Goal: Transaction & Acquisition: Obtain resource

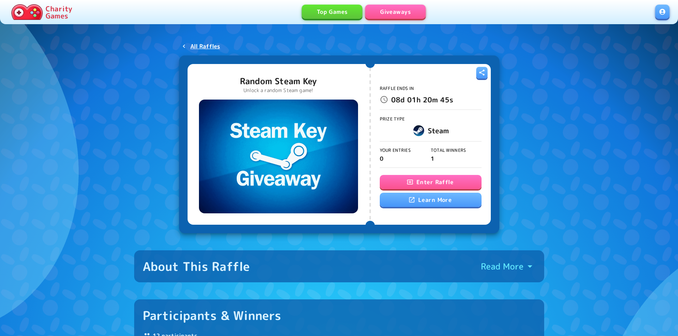
click at [430, 178] on button "Enter Raffle" at bounding box center [431, 182] width 102 height 14
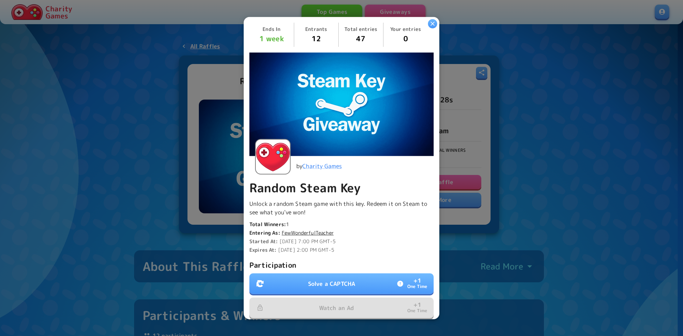
click at [276, 287] on button "Solve a CAPTCHA + 1 One Time" at bounding box center [341, 284] width 184 height 21
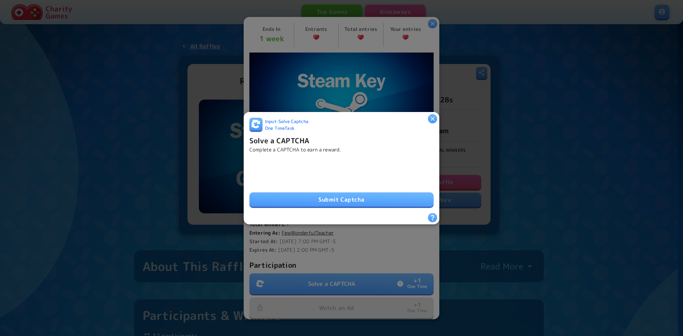
click at [341, 198] on button "Submit Captcha" at bounding box center [341, 200] width 184 height 14
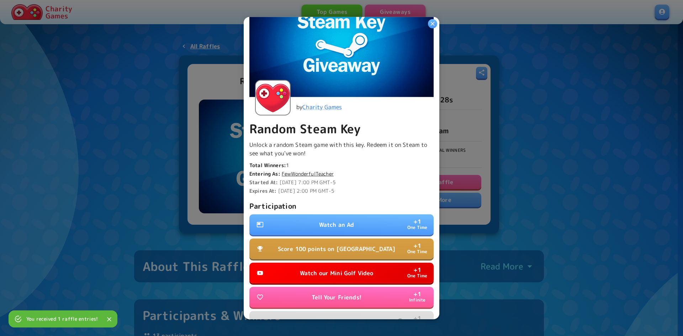
scroll to position [102, 0]
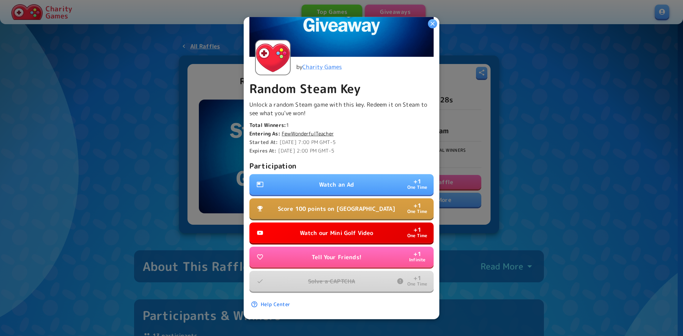
click at [337, 180] on p "Watch an Ad" at bounding box center [336, 184] width 35 height 9
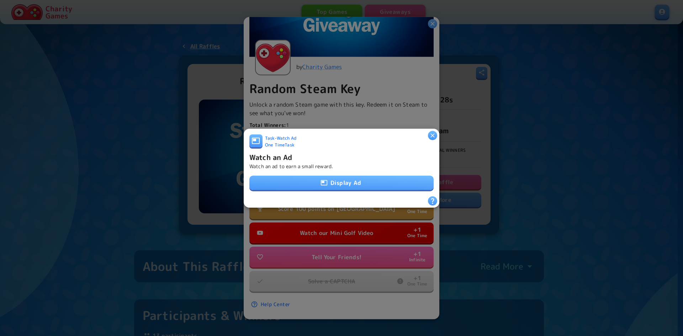
click at [346, 183] on button "Display Ad" at bounding box center [341, 183] width 184 height 14
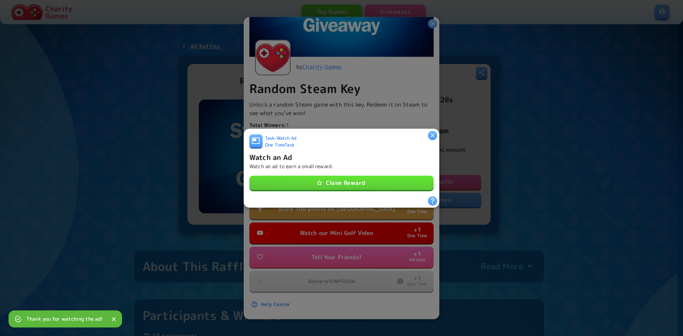
click at [372, 185] on button "Claim Reward" at bounding box center [341, 183] width 184 height 14
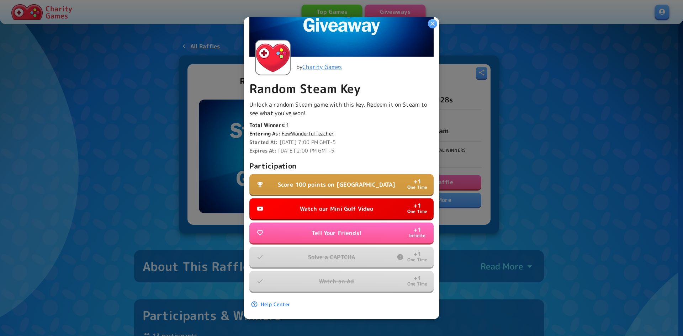
click at [347, 205] on p "Watch our Mini Golf Video" at bounding box center [337, 209] width 74 height 9
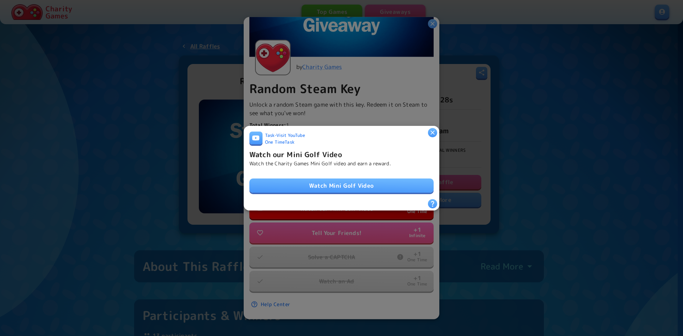
click at [372, 184] on link "Watch Mini Golf Video" at bounding box center [341, 186] width 184 height 14
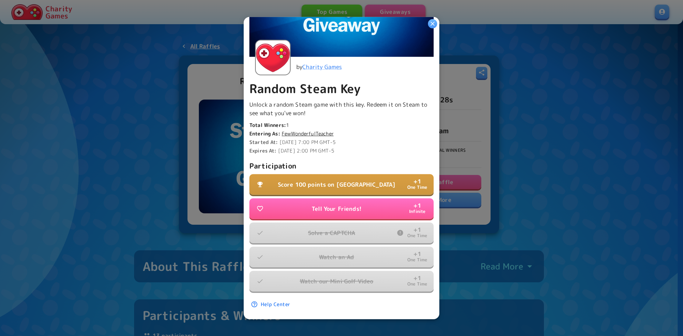
click at [348, 180] on p "Score 100 points on Tall Tower" at bounding box center [337, 184] width 118 height 9
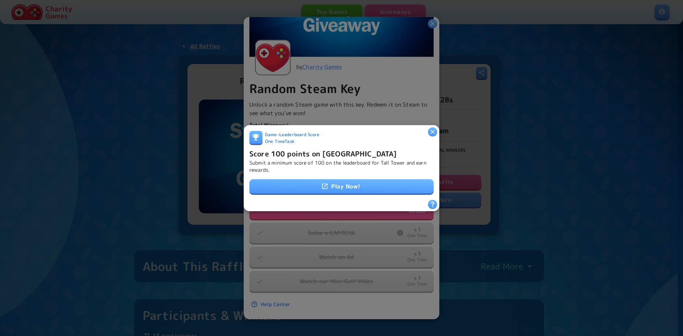
click at [359, 180] on link "Play Now!" at bounding box center [341, 186] width 184 height 14
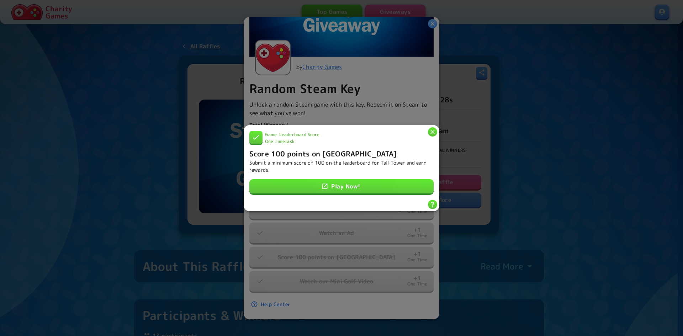
click at [434, 130] on icon "button" at bounding box center [433, 132] width 4 height 4
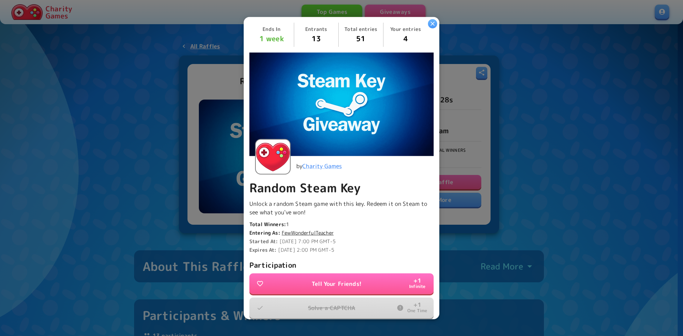
click at [434, 24] on icon "button" at bounding box center [432, 23] width 7 height 7
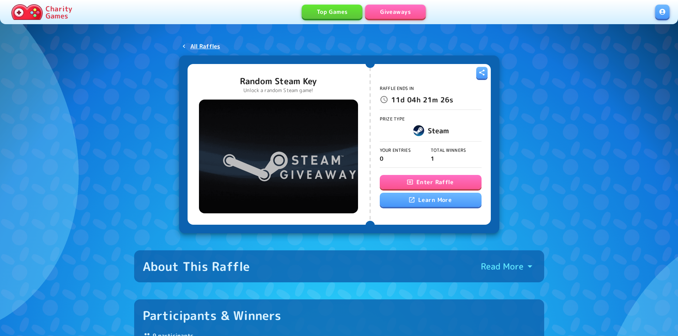
click at [426, 187] on button "Enter Raffle" at bounding box center [431, 182] width 102 height 14
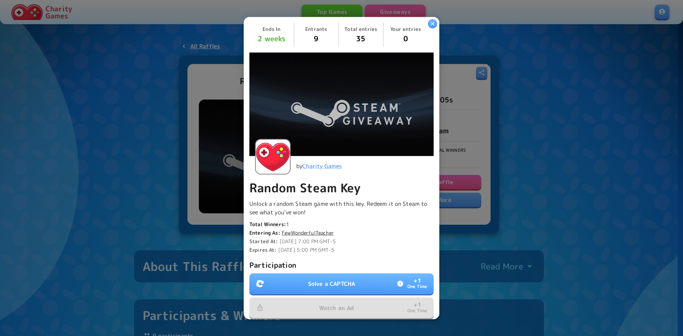
click at [303, 283] on button "Solve a CAPTCHA + 1 One Time" at bounding box center [341, 284] width 184 height 21
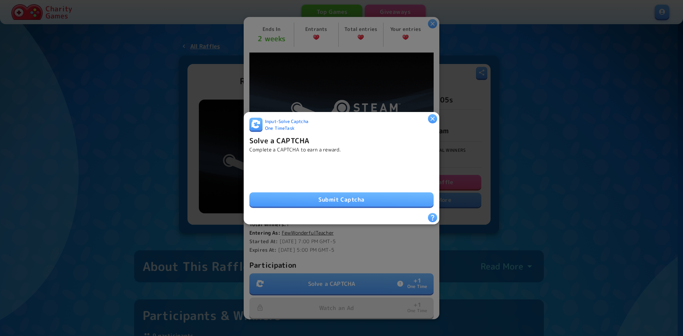
click at [348, 196] on button "Submit Captcha" at bounding box center [341, 200] width 184 height 14
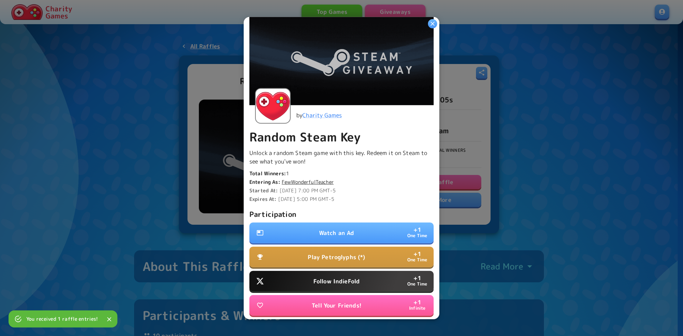
scroll to position [102, 0]
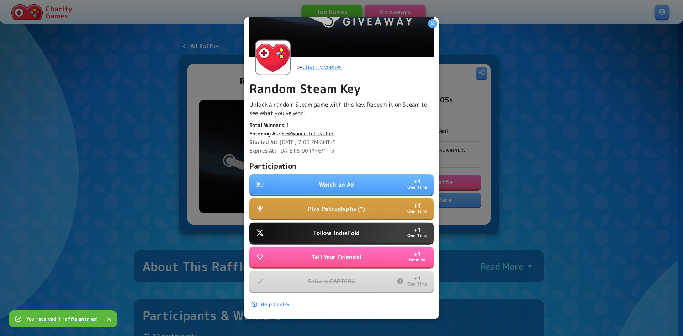
click at [354, 229] on p "Follow IndieFold" at bounding box center [337, 233] width 46 height 9
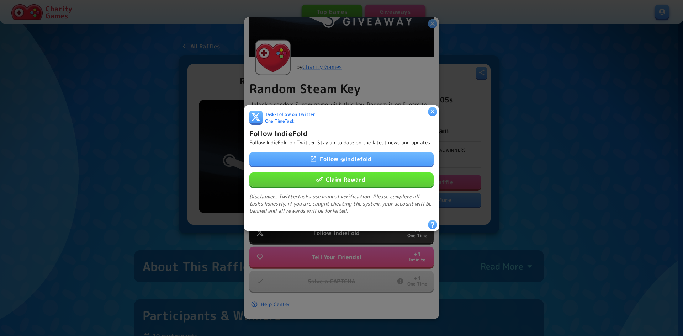
click at [366, 162] on link "Follow @ indiefold" at bounding box center [341, 159] width 184 height 14
drag, startPoint x: 351, startPoint y: 180, endPoint x: 371, endPoint y: 178, distance: 20.4
click at [351, 181] on button "Claim Reward" at bounding box center [341, 179] width 184 height 14
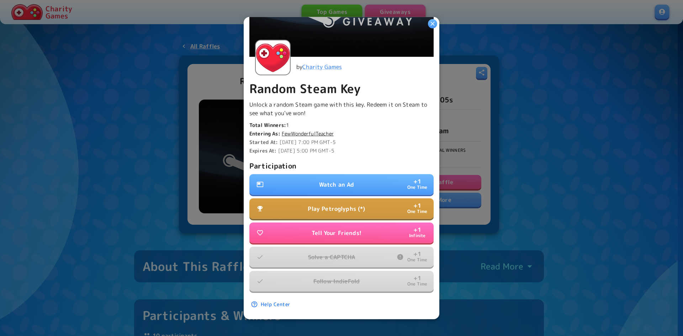
click at [362, 178] on button "Watch an Ad + 1 One Time" at bounding box center [341, 184] width 184 height 21
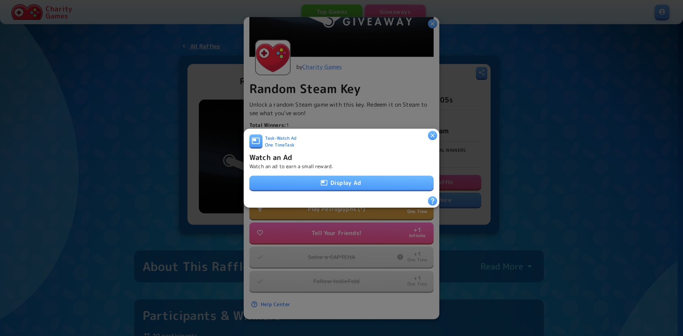
click at [362, 179] on button "Display Ad" at bounding box center [341, 183] width 184 height 14
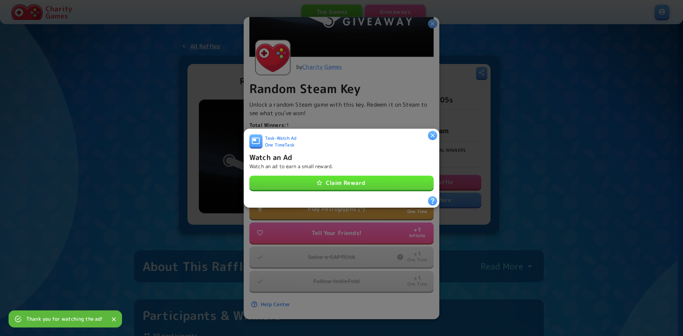
click at [391, 180] on button "Claim Reward" at bounding box center [341, 183] width 184 height 14
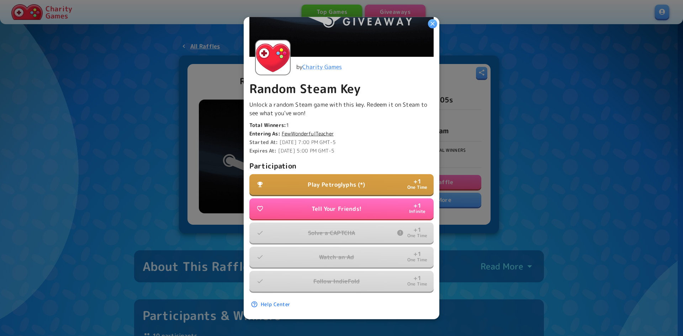
click at [372, 181] on button "Play Petroglyphs (*) + 1 One Time" at bounding box center [341, 184] width 184 height 21
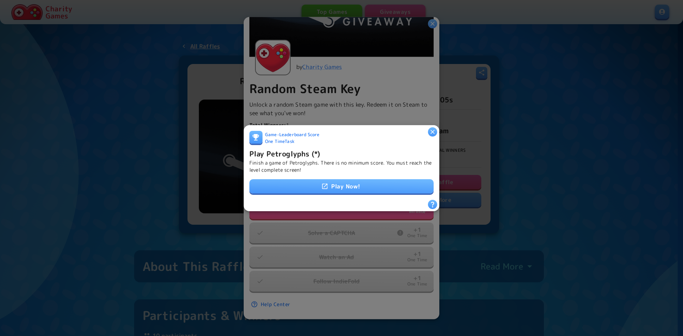
click at [327, 182] on link "Play Now!" at bounding box center [341, 186] width 184 height 14
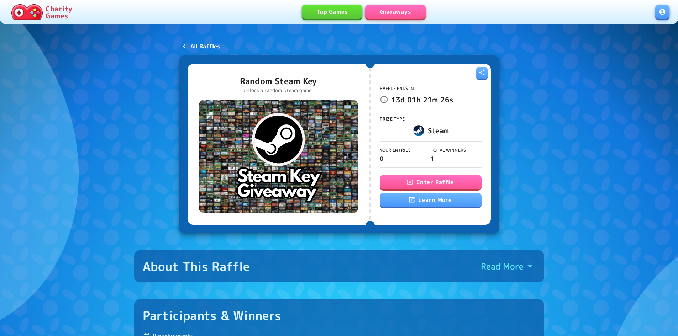
click at [416, 183] on button "Enter Raffle" at bounding box center [431, 182] width 102 height 14
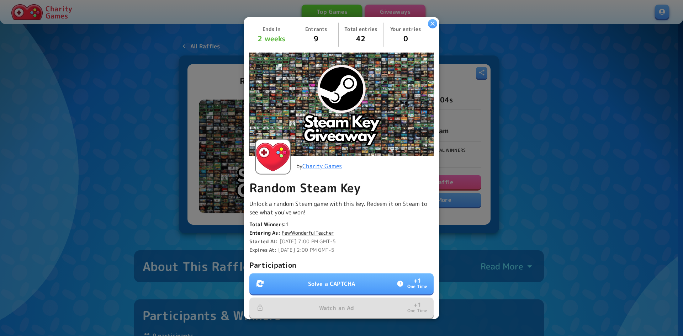
click at [336, 274] on button "Solve a CAPTCHA + 1 One Time" at bounding box center [341, 284] width 184 height 21
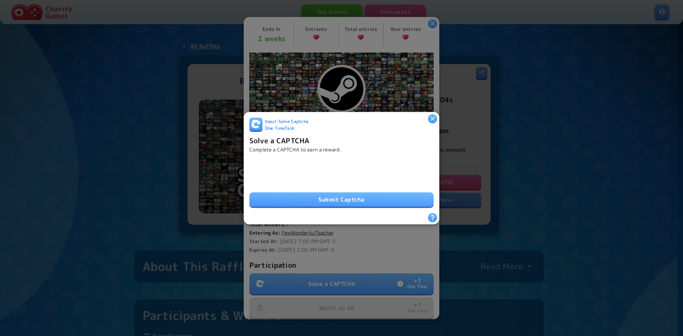
click at [342, 200] on button "Submit Captcha" at bounding box center [341, 200] width 184 height 14
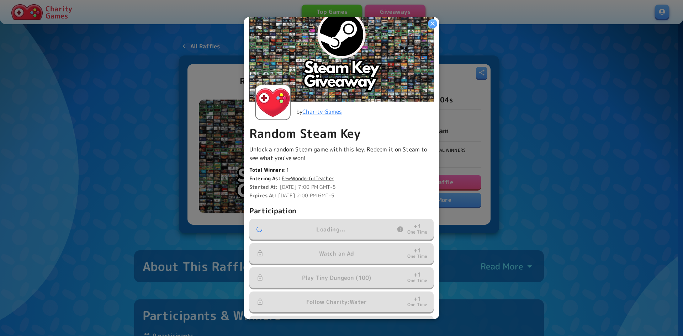
scroll to position [126, 0]
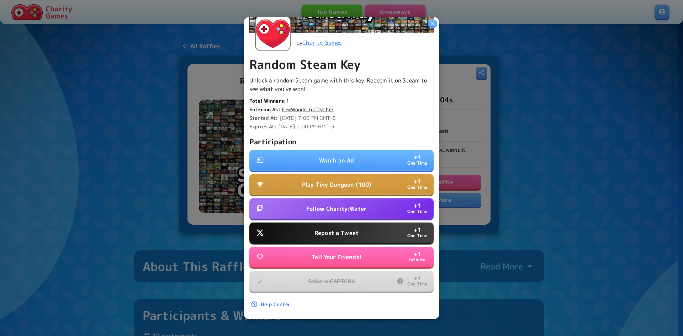
click at [345, 229] on p "Repost a Tweet" at bounding box center [337, 233] width 44 height 9
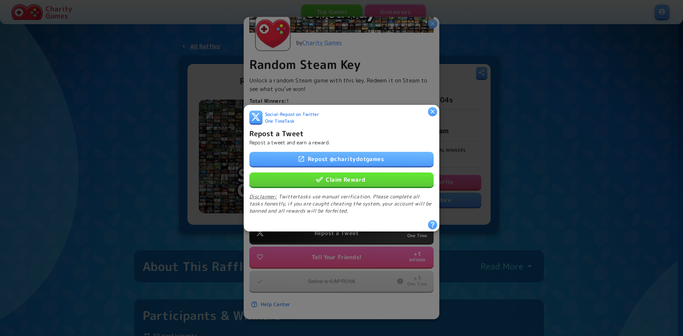
click at [372, 157] on link "Repost @ charitydotgames" at bounding box center [341, 159] width 184 height 14
click at [384, 181] on button "Claim Reward" at bounding box center [341, 179] width 184 height 14
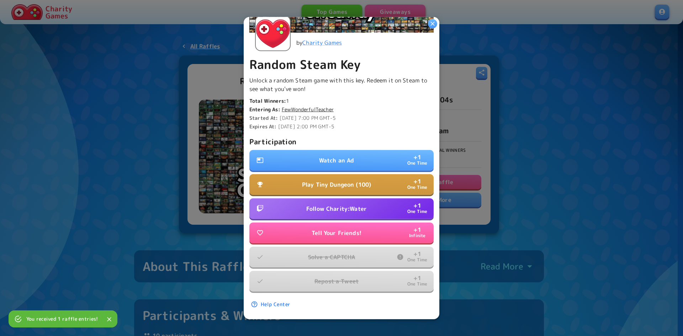
click at [352, 205] on p "Follow Charity:Water" at bounding box center [336, 209] width 60 height 9
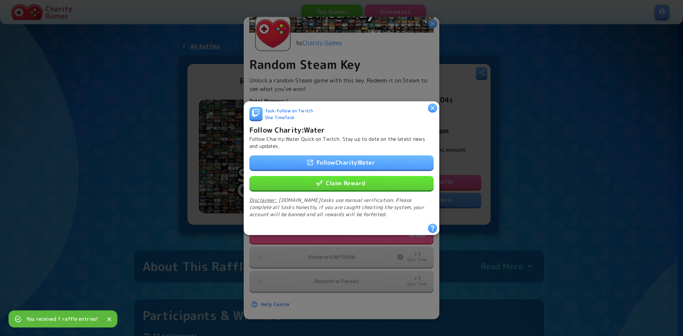
click at [365, 159] on link "Follow CharityWater" at bounding box center [341, 162] width 184 height 14
click at [383, 184] on button "Claim Reward" at bounding box center [341, 183] width 184 height 14
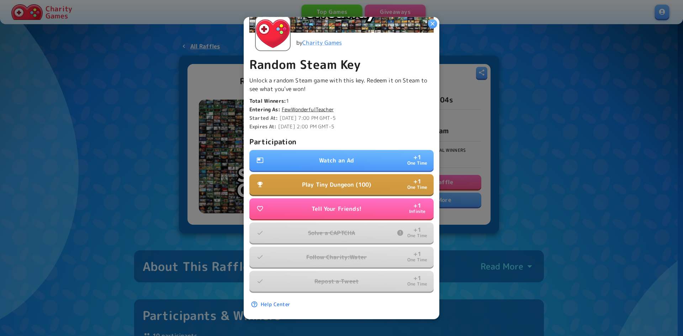
click at [386, 153] on button "Watch an Ad + 1 One Time" at bounding box center [341, 160] width 184 height 21
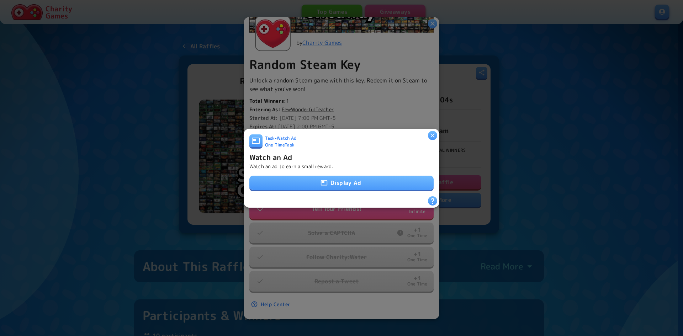
click at [336, 180] on button "Display Ad" at bounding box center [341, 183] width 184 height 14
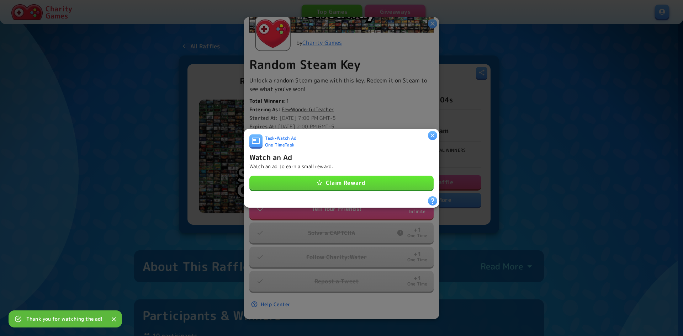
click at [386, 182] on button "Claim Reward" at bounding box center [341, 183] width 184 height 14
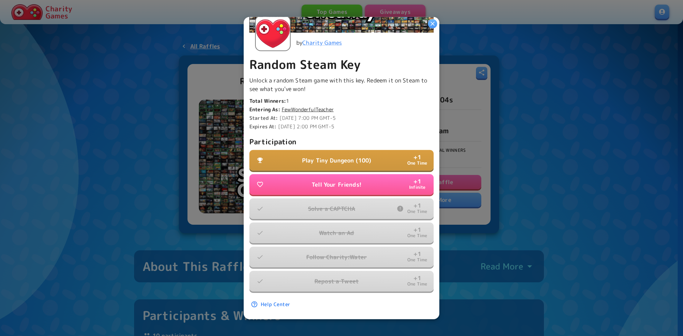
click at [335, 156] on p "Play Tiny Dungeon (100)" at bounding box center [336, 160] width 69 height 9
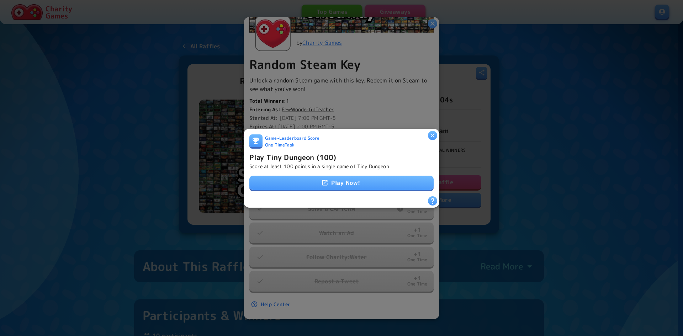
click at [373, 189] on div "Game - Leaderboard Score One Time Task Play Tiny Dungeon (100) Score at least 1…" at bounding box center [341, 165] width 184 height 62
click at [373, 185] on link "Play Now!" at bounding box center [341, 183] width 184 height 14
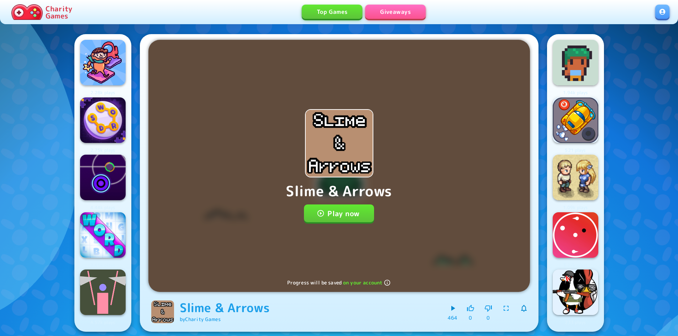
click at [340, 216] on button "Play now" at bounding box center [339, 214] width 70 height 18
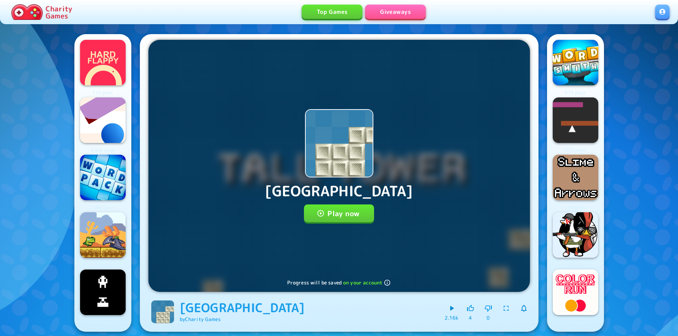
click at [357, 209] on button "Play now" at bounding box center [339, 214] width 70 height 18
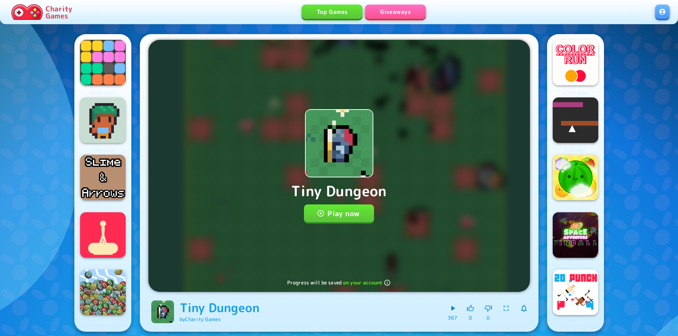
click at [357, 211] on button "Play now" at bounding box center [339, 214] width 70 height 18
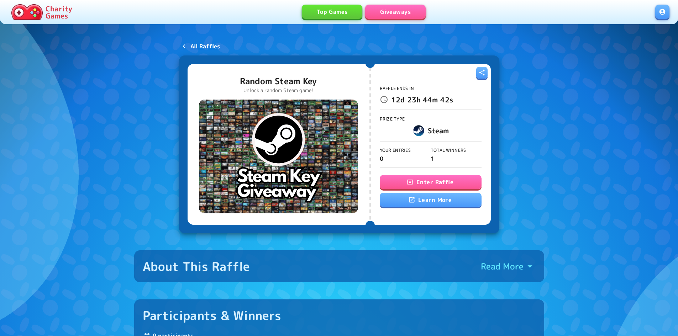
click at [480, 179] on button "Enter Raffle" at bounding box center [431, 182] width 102 height 14
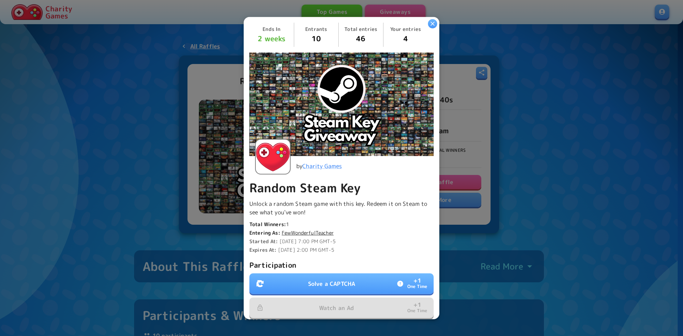
click at [534, 70] on div at bounding box center [341, 168] width 683 height 336
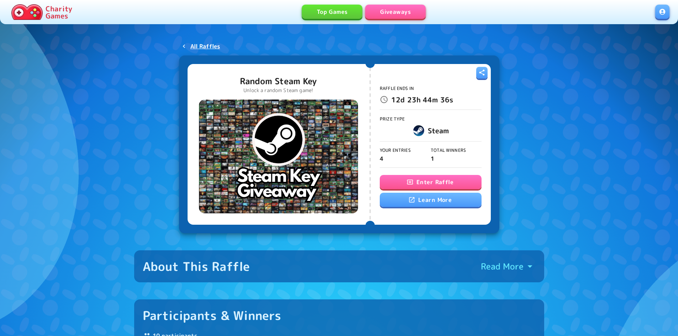
click at [469, 180] on button "Enter Raffle" at bounding box center [431, 182] width 102 height 14
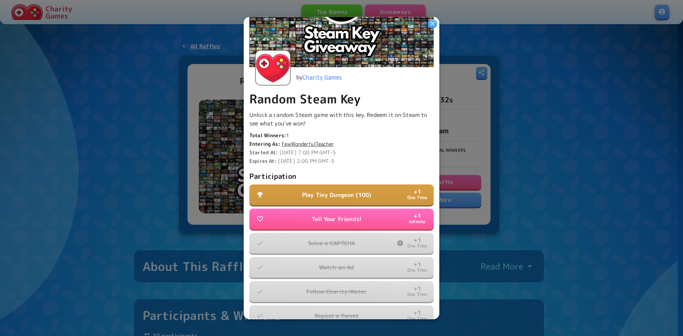
scroll to position [55, 0]
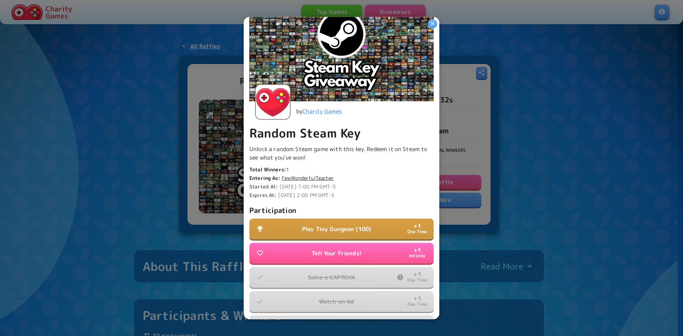
click at [395, 192] on p "Expires At: [DATE] 2:00 PM GMT-5" at bounding box center [341, 195] width 184 height 7
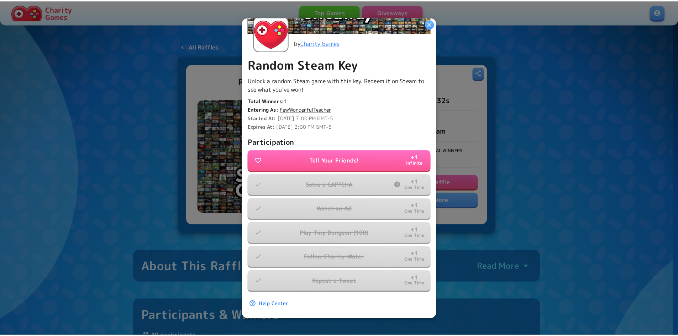
scroll to position [0, 0]
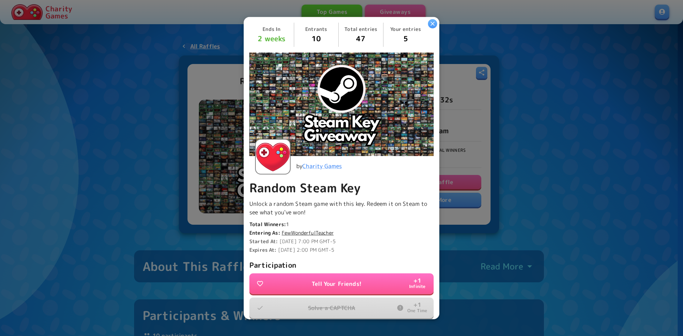
click at [433, 22] on icon "button" at bounding box center [432, 23] width 7 height 7
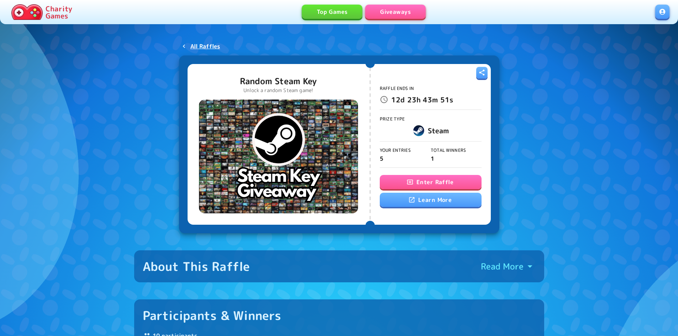
click at [392, 14] on link "Giveaways" at bounding box center [395, 12] width 60 height 14
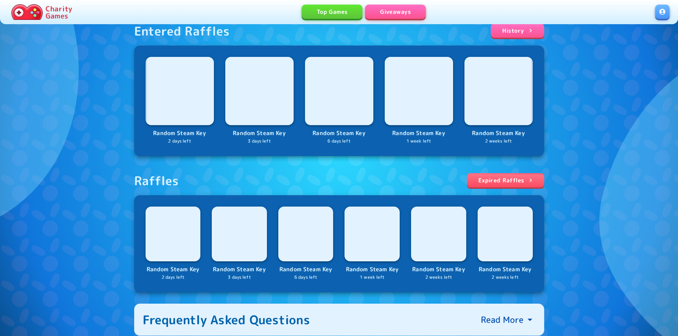
scroll to position [142, 0]
